Goal: Task Accomplishment & Management: Use online tool/utility

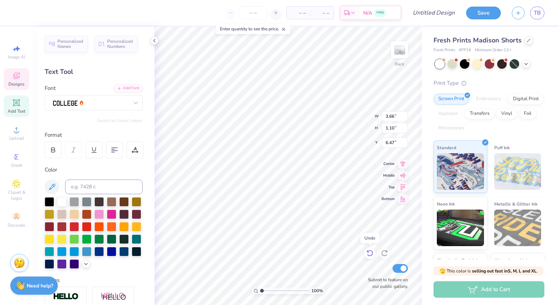
click at [368, 253] on icon at bounding box center [368, 251] width 1 height 1
type input "6.57"
type input "6.07"
click at [67, 250] on div at bounding box center [62, 251] width 10 height 10
click at [368, 252] on icon at bounding box center [368, 251] width 1 height 1
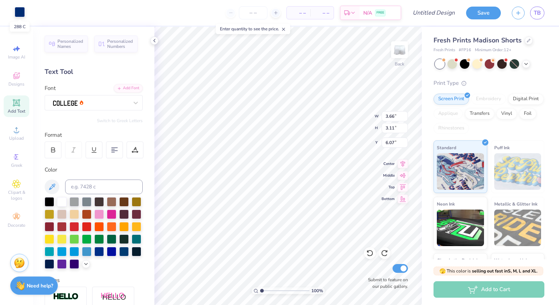
click at [19, 12] on div at bounding box center [20, 12] width 10 height 10
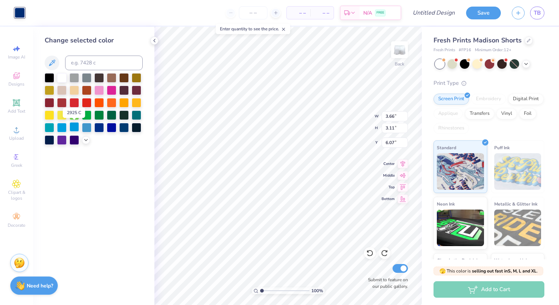
click at [70, 126] on div at bounding box center [75, 127] width 10 height 10
click at [116, 126] on div at bounding box center [112, 127] width 10 height 10
click at [85, 142] on icon at bounding box center [86, 140] width 6 height 6
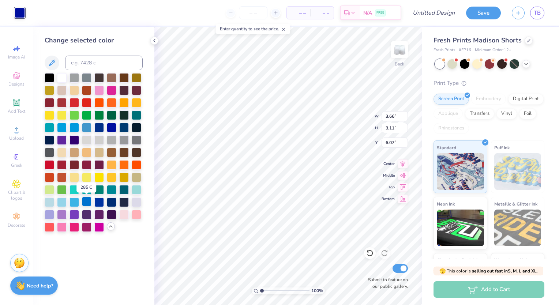
click at [86, 202] on div at bounding box center [87, 202] width 10 height 10
click at [78, 202] on div at bounding box center [75, 202] width 10 height 10
click at [63, 130] on div at bounding box center [62, 127] width 10 height 10
click at [88, 127] on div at bounding box center [87, 127] width 10 height 10
click at [100, 126] on div at bounding box center [99, 127] width 10 height 10
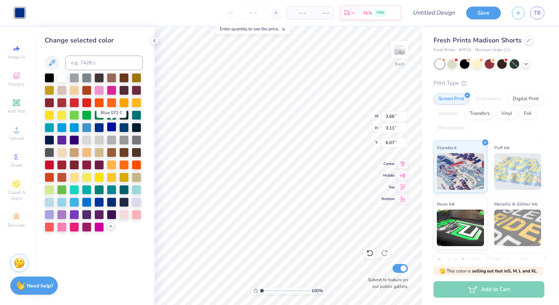
click at [109, 125] on div at bounding box center [112, 127] width 10 height 10
click at [0, 191] on html "Art colors – – Per Item – – Total Est. Delivery N/A FREE Design Title Save TB I…" at bounding box center [279, 152] width 559 height 305
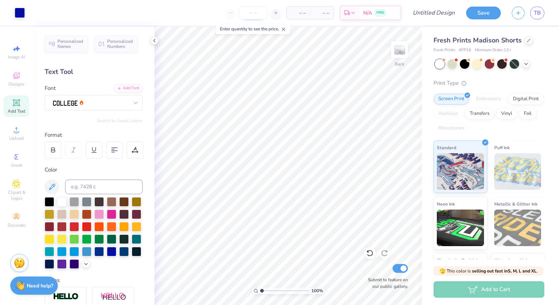
click at [263, 15] on input "number" at bounding box center [253, 12] width 29 height 13
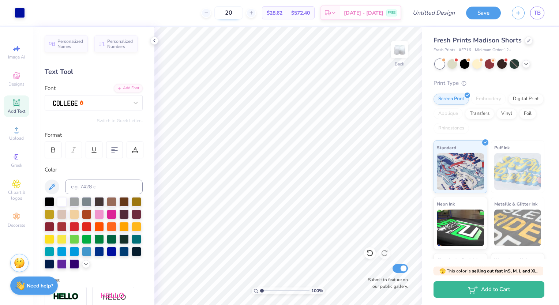
type input "2"
type input "3"
type input "4"
type input "1"
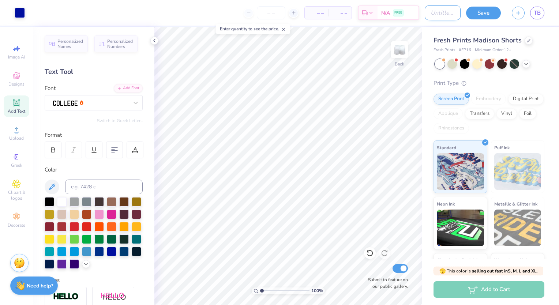
click at [431, 13] on input "Design Title" at bounding box center [443, 12] width 36 height 15
type input "jersey shorts"
click at [52, 202] on div at bounding box center [50, 202] width 10 height 10
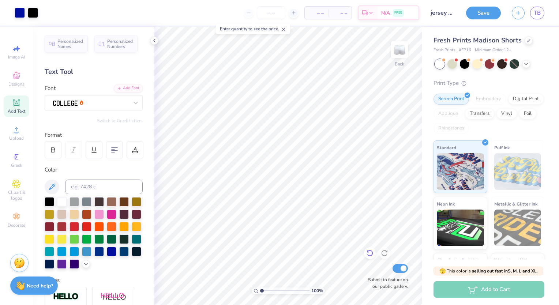
click at [371, 258] on div at bounding box center [370, 253] width 12 height 12
click at [23, 17] on div at bounding box center [20, 12] width 10 height 10
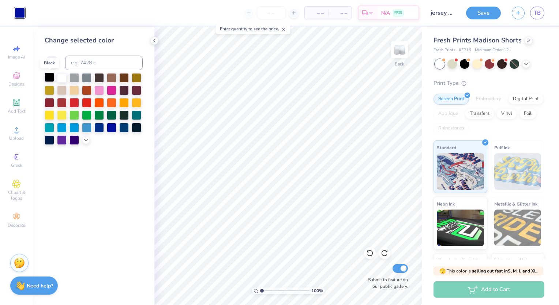
click at [48, 78] on div at bounding box center [50, 77] width 10 height 10
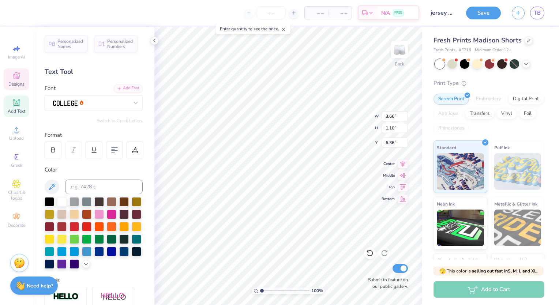
scroll to position [6, 2]
type textarea "Sigma Theta Tau"
type input "4.01"
type input "1.14"
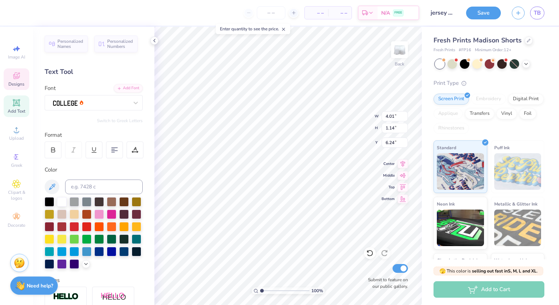
type input "6.41"
type input "3.75"
type input "1.06"
type input "6.44"
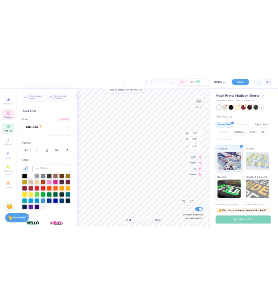
scroll to position [6, 1]
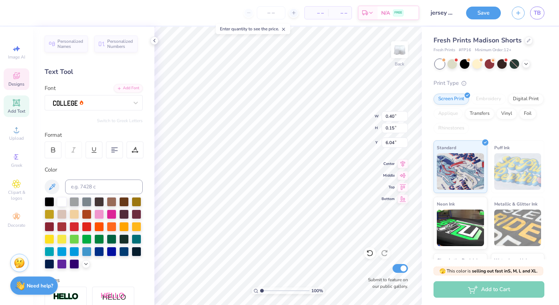
type textarea "1955"
type input "2.22"
type input "1.72"
type input "7.36"
click at [367, 256] on icon at bounding box center [369, 253] width 7 height 7
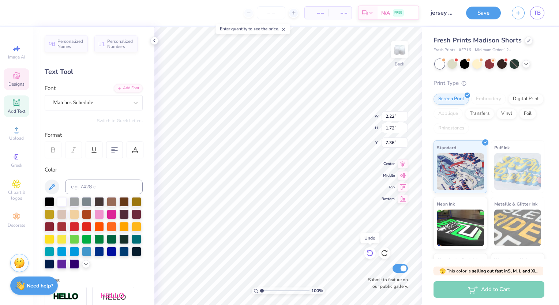
type input "2.28"
type input "1.77"
type input "7.31"
type input "3.75"
type input "1.06"
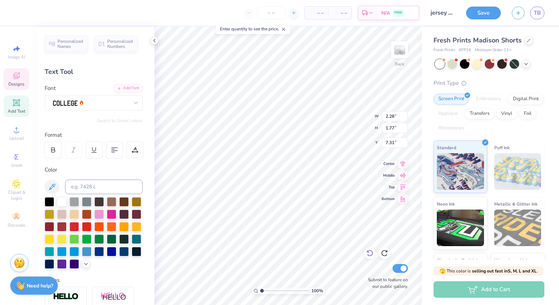
type input "6.44"
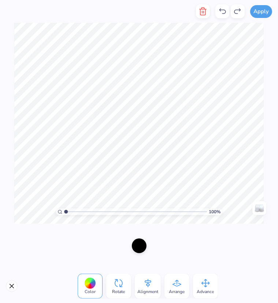
click at [143, 249] on div at bounding box center [139, 245] width 15 height 15
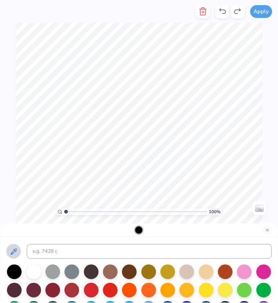
click at [12, 251] on icon at bounding box center [13, 251] width 9 height 9
click at [16, 248] on icon at bounding box center [13, 251] width 9 height 9
click at [14, 252] on icon at bounding box center [14, 251] width 6 height 6
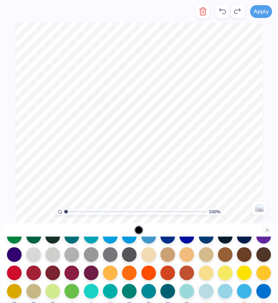
scroll to position [72, 0]
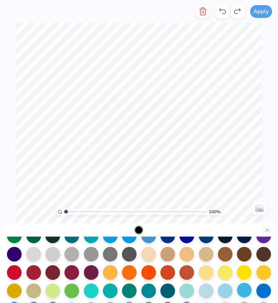
click at [237, 287] on div at bounding box center [244, 290] width 15 height 15
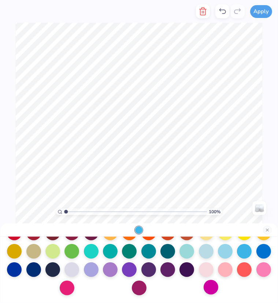
scroll to position [0, 0]
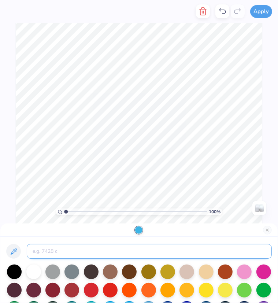
click at [57, 250] on input at bounding box center [149, 251] width 245 height 15
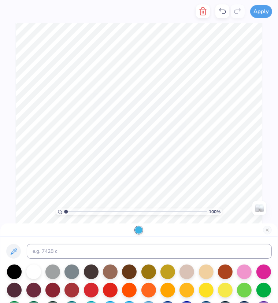
click at [141, 230] on div at bounding box center [138, 229] width 7 height 7
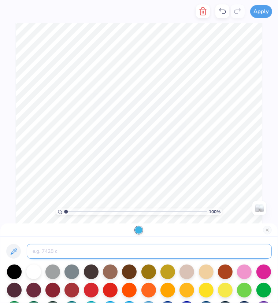
click at [96, 248] on input at bounding box center [149, 251] width 245 height 15
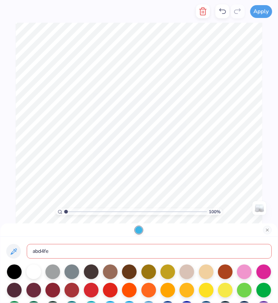
click at [31, 251] on input "abd4fe" at bounding box center [149, 251] width 245 height 15
click at [94, 250] on input "#abd4fe" at bounding box center [149, 251] width 245 height 15
type input "#"
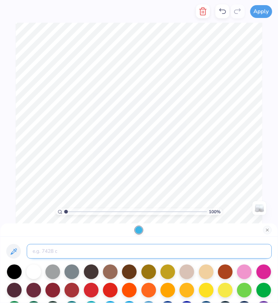
click at [159, 247] on input at bounding box center [149, 251] width 245 height 15
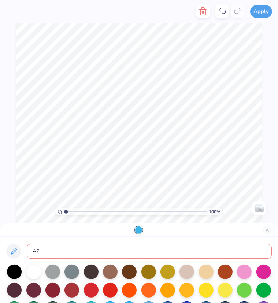
type input "A"
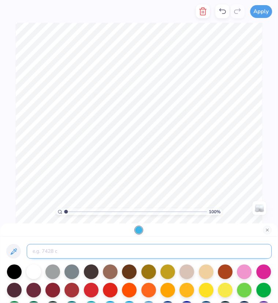
type input "7"
click at [186, 258] on input at bounding box center [149, 251] width 245 height 15
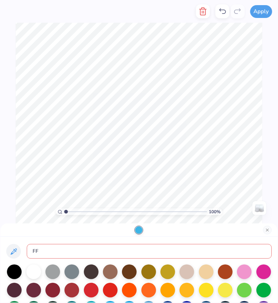
type input "F"
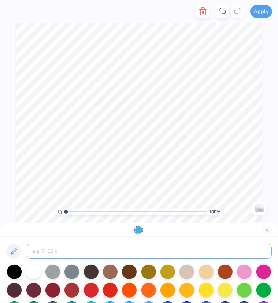
click at [211, 247] on input at bounding box center [149, 251] width 245 height 15
click at [75, 253] on input at bounding box center [149, 251] width 245 height 15
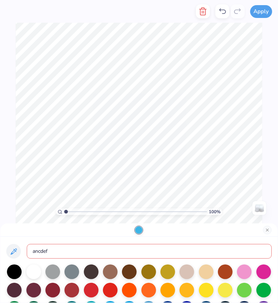
type input "ancdef"
drag, startPoint x: 82, startPoint y: 253, endPoint x: 22, endPoint y: 239, distance: 61.3
click at [22, 239] on div "ancdef" at bounding box center [138, 269] width 277 height 66
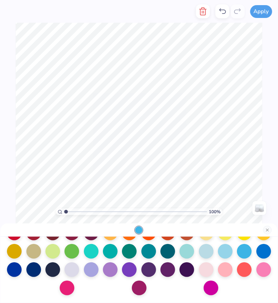
scroll to position [111, 0]
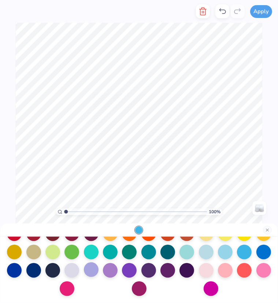
click at [88, 268] on div at bounding box center [91, 269] width 15 height 15
click at [218, 251] on div at bounding box center [225, 251] width 15 height 15
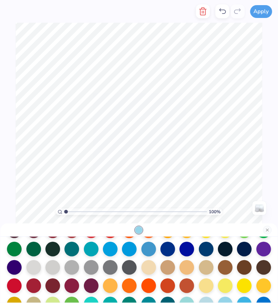
scroll to position [0, 0]
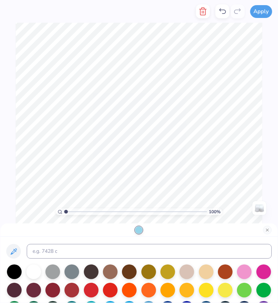
click at [19, 246] on div at bounding box center [138, 251] width 265 height 15
click at [9, 253] on icon at bounding box center [13, 251] width 9 height 9
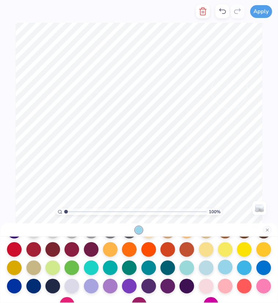
scroll to position [96, 0]
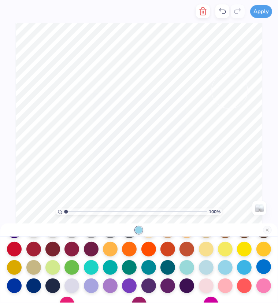
click at [256, 260] on div at bounding box center [263, 266] width 15 height 15
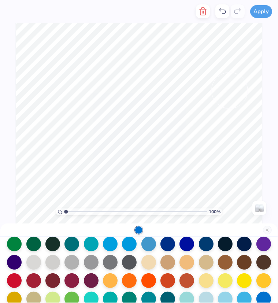
scroll to position [64, 0]
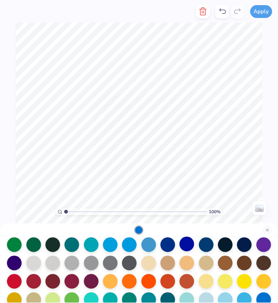
click at [179, 240] on div at bounding box center [186, 243] width 15 height 15
click at [238, 241] on div at bounding box center [244, 243] width 15 height 15
click at [183, 241] on div at bounding box center [186, 243] width 15 height 15
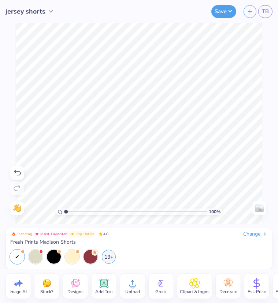
click at [264, 34] on div "100 % Need help? Chat with us. Back" at bounding box center [139, 123] width 278 height 201
click at [264, 12] on span "TB" at bounding box center [265, 11] width 7 height 8
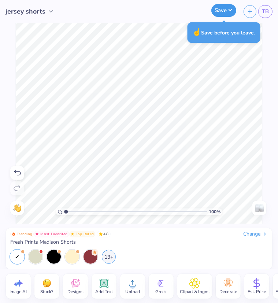
click at [225, 11] on button "Save" at bounding box center [223, 10] width 25 height 13
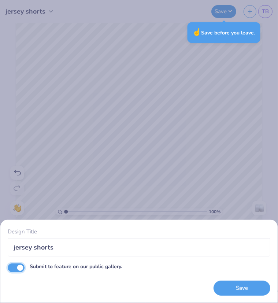
click at [23, 265] on input "Submit to feature on our public gallery." at bounding box center [16, 267] width 17 height 9
checkbox input "false"
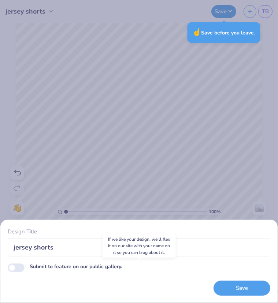
click at [167, 180] on div "Design Title jersey shorts Submit to feature on our public gallery. Save" at bounding box center [139, 151] width 278 height 303
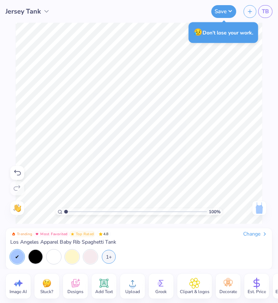
click at [78, 241] on span "Los Angeles Apparel Baby Rib Spaghetti Tank" at bounding box center [63, 242] width 106 height 7
click at [250, 232] on div "Change" at bounding box center [255, 234] width 25 height 7
